Goal: Task Accomplishment & Management: Manage account settings

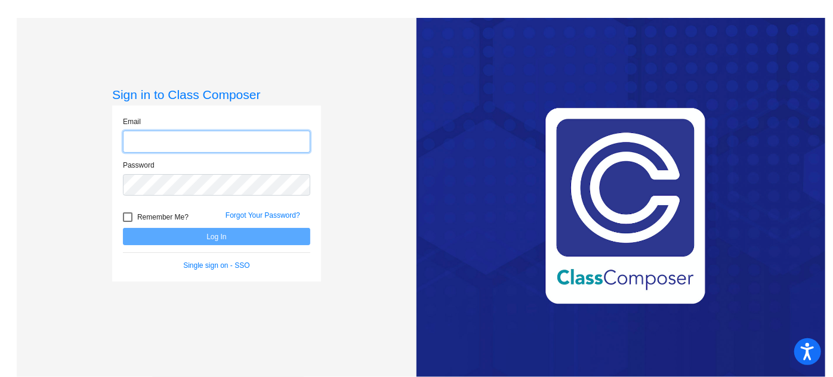
type input "[DOMAIN_NAME][EMAIL_ADDRESS][DOMAIN_NAME]"
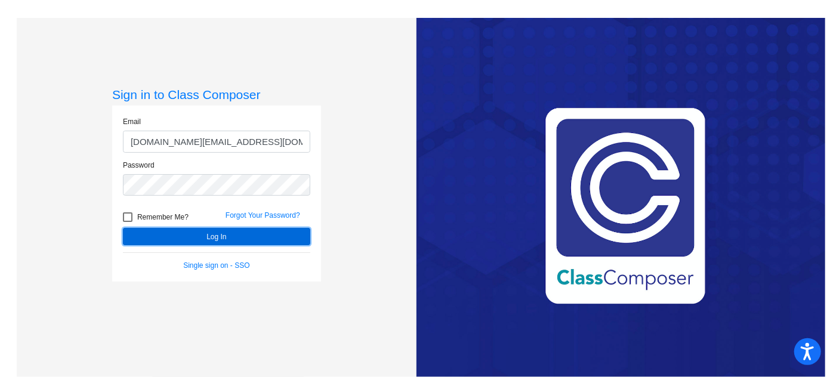
click at [205, 233] on button "Log In" at bounding box center [216, 236] width 187 height 17
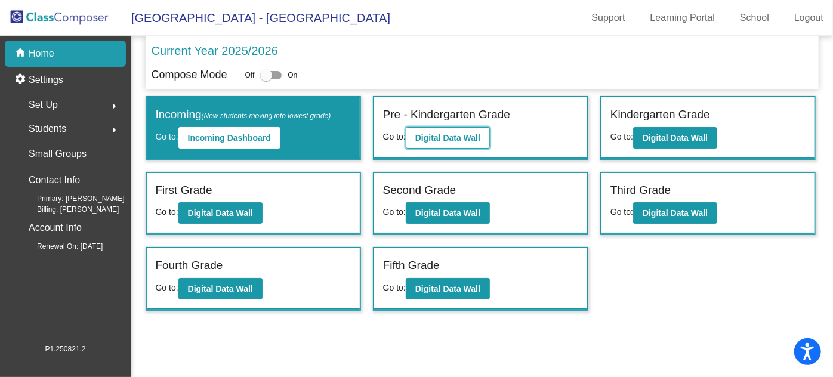
click at [433, 128] on button "Digital Data Wall" at bounding box center [448, 137] width 84 height 21
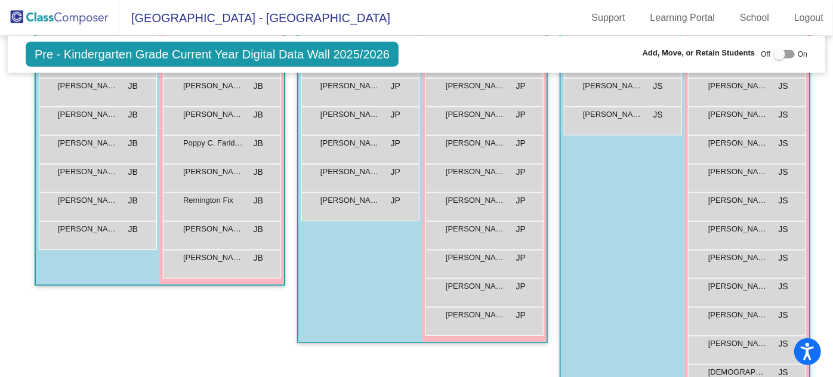
scroll to position [325, 0]
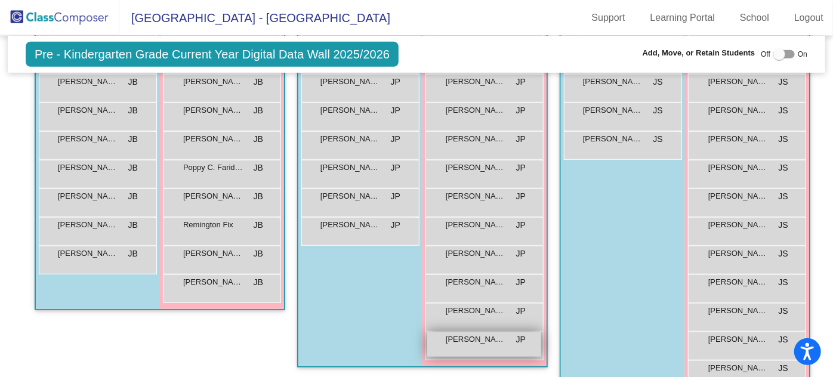
click at [472, 345] on div "[PERSON_NAME] [PERSON_NAME] JP lock do_not_disturb_alt" at bounding box center [484, 344] width 114 height 24
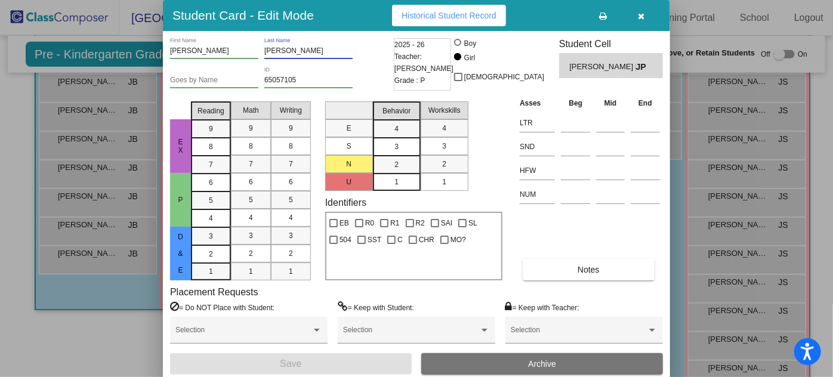
drag, startPoint x: 288, startPoint y: 49, endPoint x: 265, endPoint y: 49, distance: 23.3
click at [265, 49] on input "[PERSON_NAME]" at bounding box center [308, 51] width 88 height 8
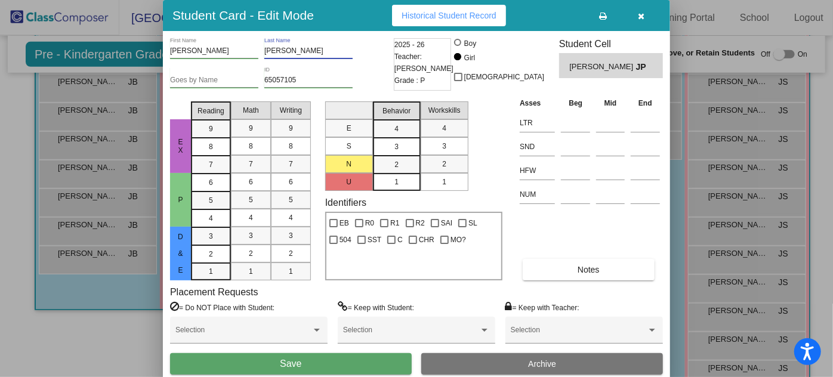
type input "[PERSON_NAME]"
click at [287, 362] on span "Save" at bounding box center [290, 364] width 21 height 10
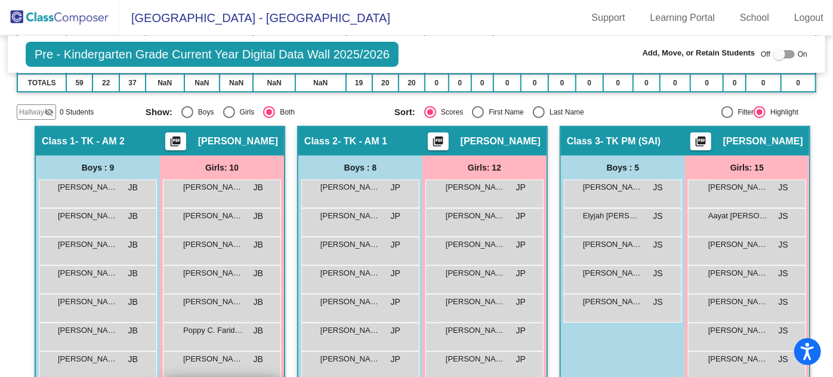
scroll to position [0, 0]
